Goal: Participate in discussion: Engage in conversation with other users on a specific topic

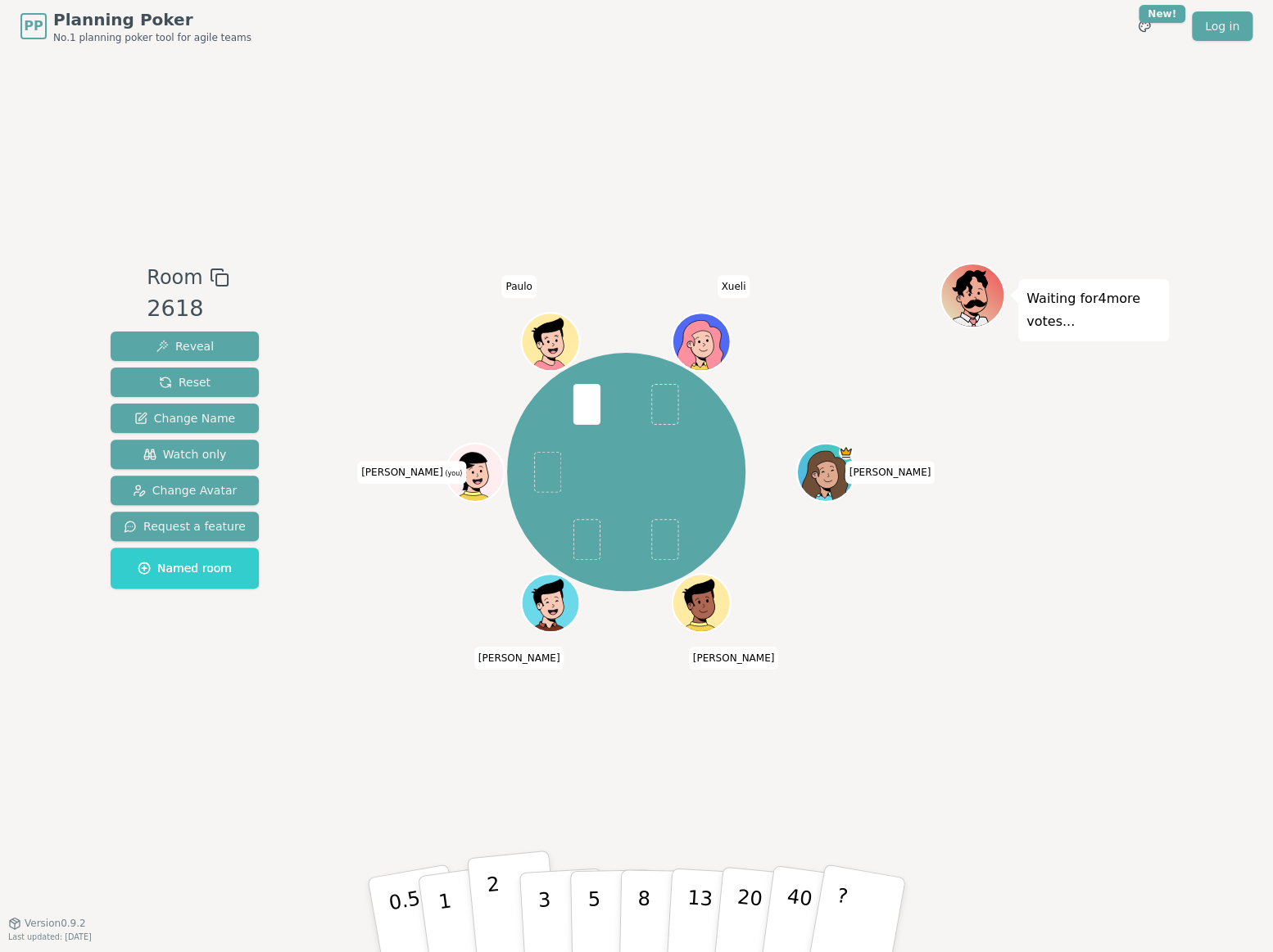
click at [489, 907] on p "2" at bounding box center [495, 917] width 21 height 89
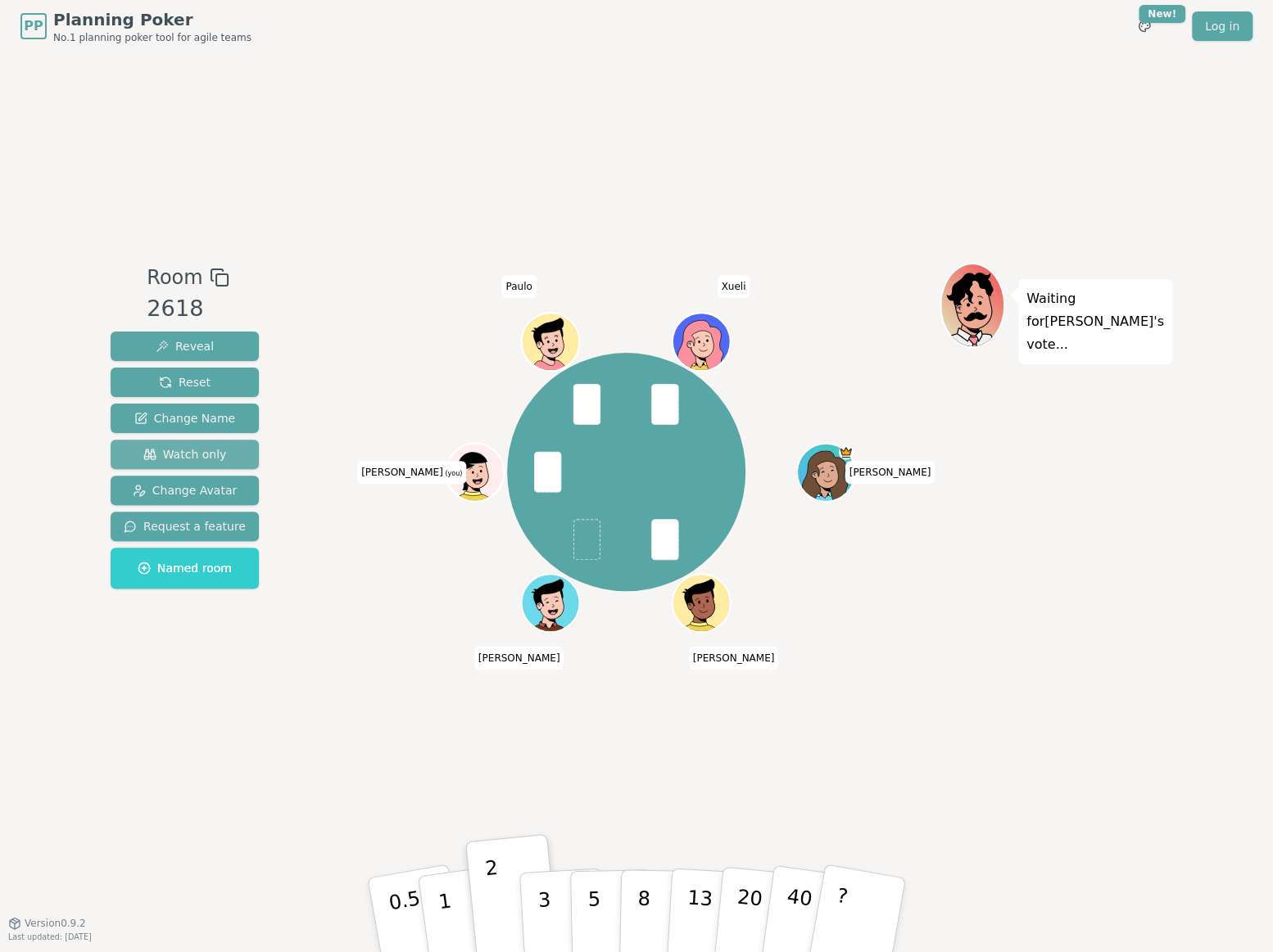
click at [198, 447] on span "Watch only" at bounding box center [185, 455] width 83 height 16
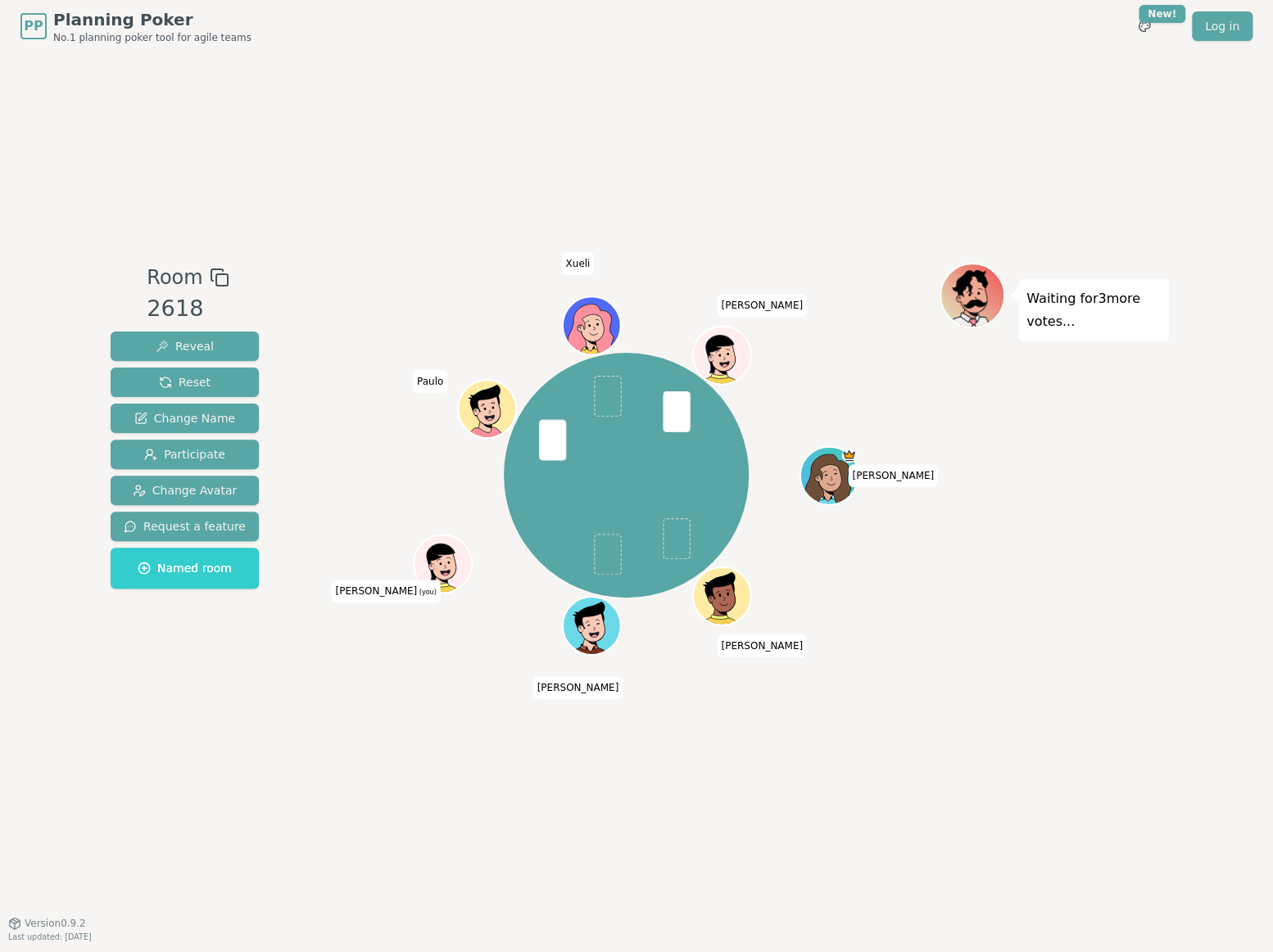
click at [286, 792] on div "Room 2618 Reveal Reset Change Name Participate Change Avatar Request a feature …" at bounding box center [636, 487] width 1064 height 871
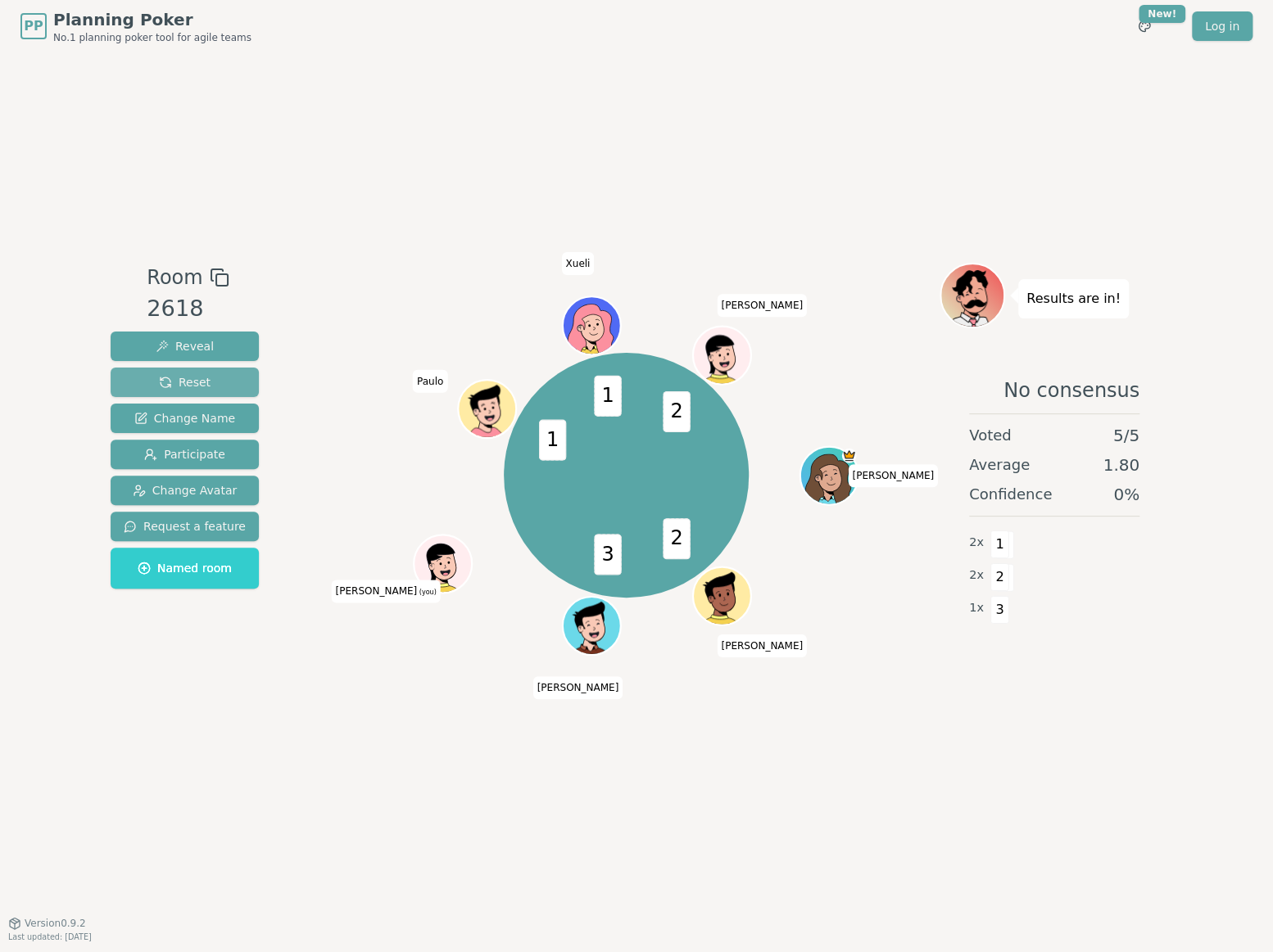
click at [212, 385] on button "Reset" at bounding box center [184, 382] width 148 height 30
